Goal: Task Accomplishment & Management: Manage account settings

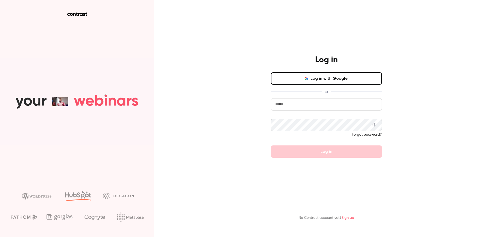
type input "**********"
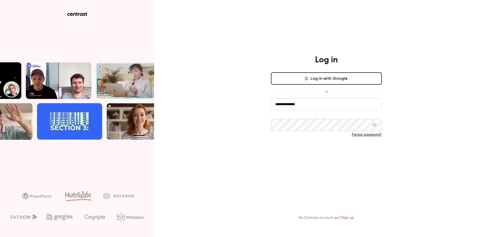
click at [333, 154] on button "Log in" at bounding box center [326, 152] width 111 height 12
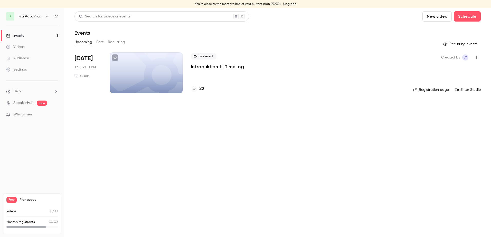
click at [21, 35] on div "Events" at bounding box center [15, 35] width 18 height 5
click at [435, 90] on link "Registration page" at bounding box center [431, 89] width 36 height 5
click at [167, 67] on div at bounding box center [146, 72] width 73 height 41
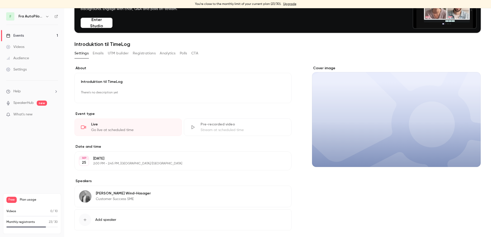
scroll to position [41, 0]
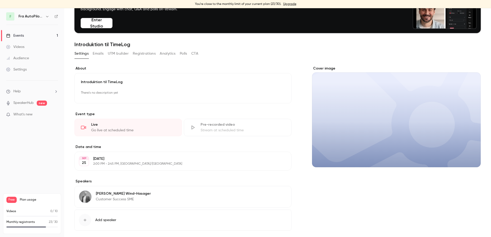
click at [149, 54] on button "Registrations" at bounding box center [144, 54] width 23 height 8
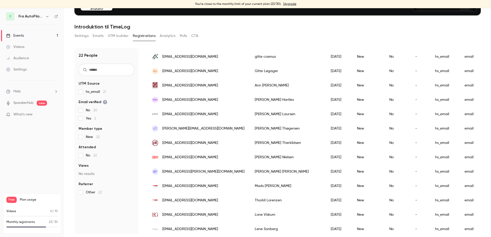
scroll to position [62, 0]
click at [250, 72] on div "[PERSON_NAME]" at bounding box center [288, 71] width 76 height 14
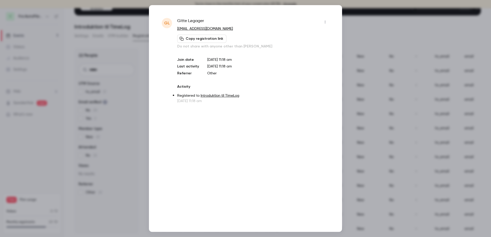
click at [387, 22] on div at bounding box center [245, 118] width 491 height 237
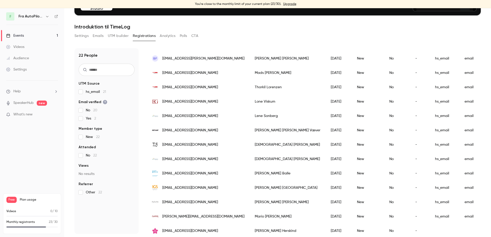
scroll to position [176, 0]
drag, startPoint x: 154, startPoint y: 72, endPoint x: 253, endPoint y: 74, distance: 98.2
click at [253, 74] on div "[PERSON_NAME]" at bounding box center [288, 73] width 76 height 14
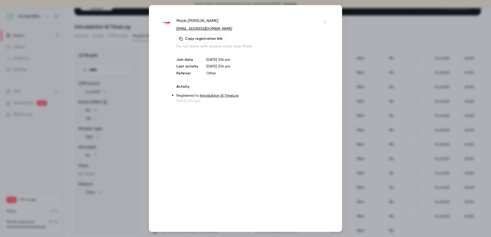
click at [363, 24] on div at bounding box center [245, 118] width 491 height 237
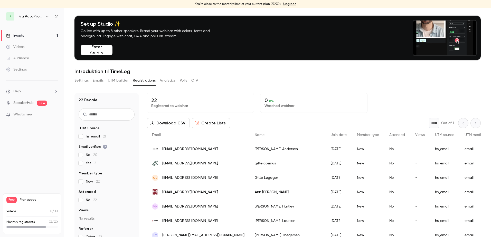
scroll to position [0, 0]
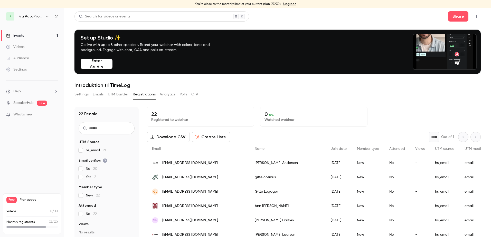
click at [98, 95] on button "Emails" at bounding box center [98, 94] width 11 height 8
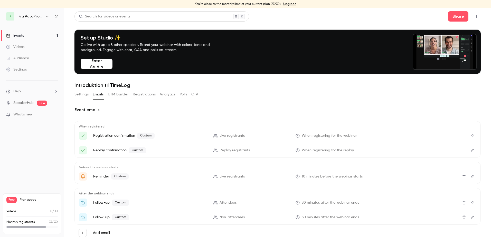
click at [85, 95] on button "Settings" at bounding box center [82, 94] width 14 height 8
